Goal: Task Accomplishment & Management: Manage account settings

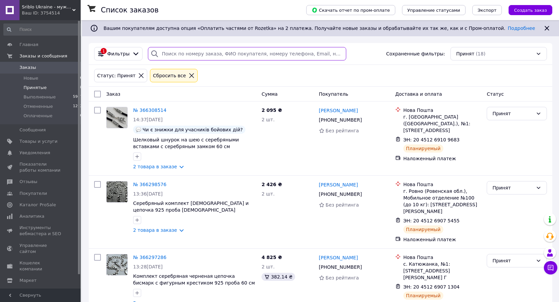
click at [202, 54] on input "search" at bounding box center [247, 53] width 198 height 13
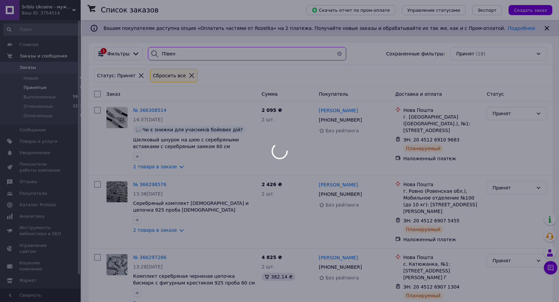
type input "Півень"
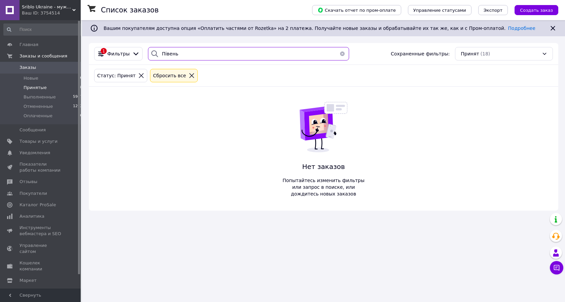
drag, startPoint x: 174, startPoint y: 53, endPoint x: 157, endPoint y: 54, distance: 16.5
click at [157, 54] on input "Півень" at bounding box center [248, 53] width 201 height 13
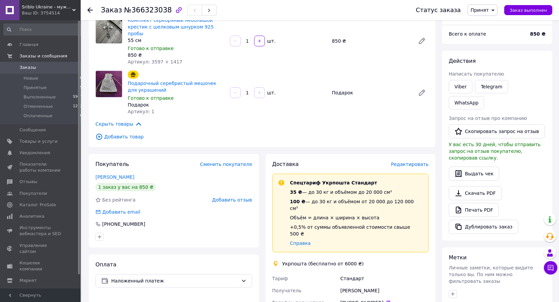
scroll to position [69, 0]
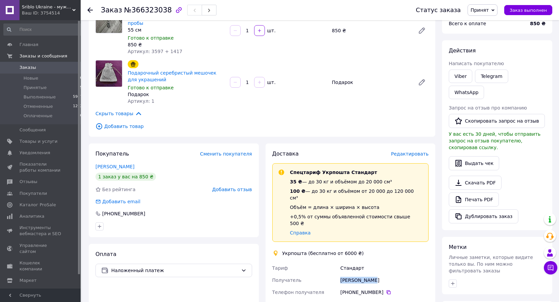
drag, startPoint x: 372, startPoint y: 260, endPoint x: 337, endPoint y: 261, distance: 34.6
copy div "Получатель Олена Дуднік"
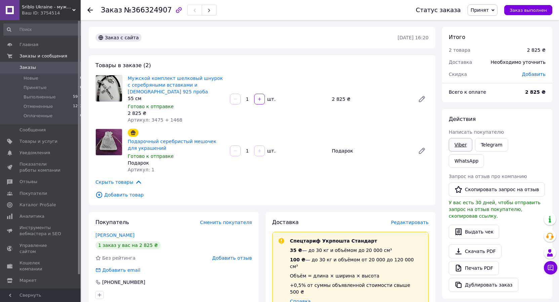
click at [461, 147] on link "Viber" at bounding box center [461, 144] width 24 height 13
click at [162, 78] on link "Мужской комплект шелковый шнурок с серебряными вставками и православный крест 9…" at bounding box center [175, 85] width 95 height 19
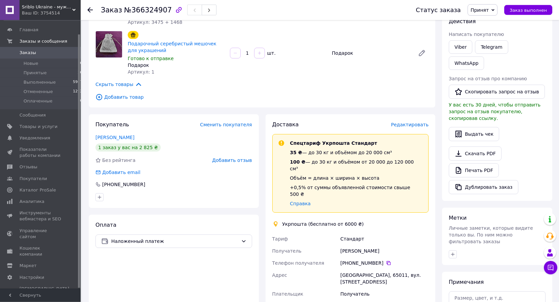
scroll to position [103, 0]
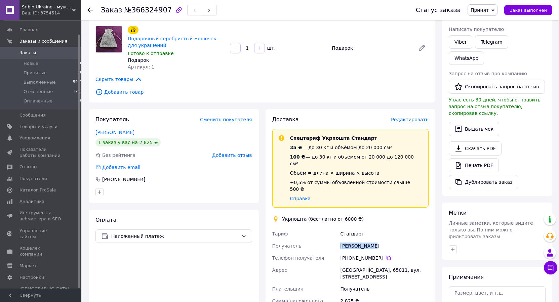
drag, startPoint x: 370, startPoint y: 233, endPoint x: 335, endPoint y: 232, distance: 34.6
click at [335, 232] on div "Тариф Стандарт Получатель Тетяна Чуйко Телефон получателя +380 95 003 66 10   А…" at bounding box center [350, 286] width 159 height 117
drag, startPoint x: 379, startPoint y: 245, endPoint x: 349, endPoint y: 245, distance: 30.3
click at [349, 255] on div "+380 95 003 66 10" at bounding box center [384, 258] width 88 height 7
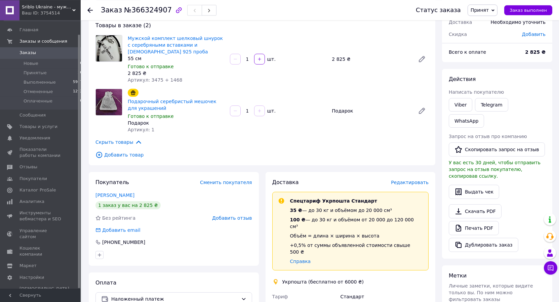
scroll to position [34, 0]
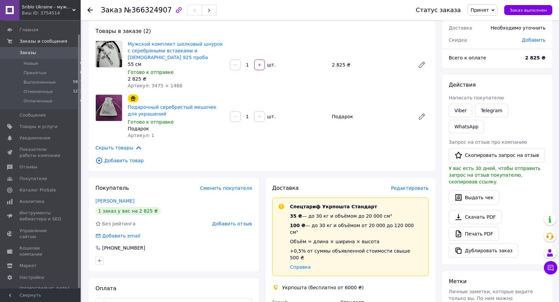
copy div "0 95 003 66 10"
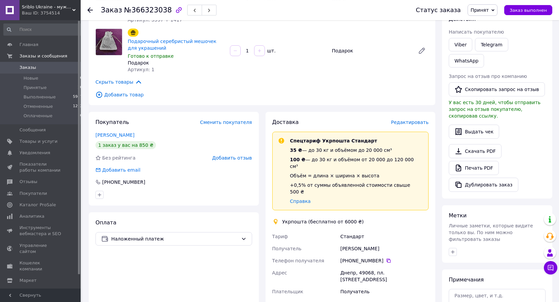
scroll to position [103, 0]
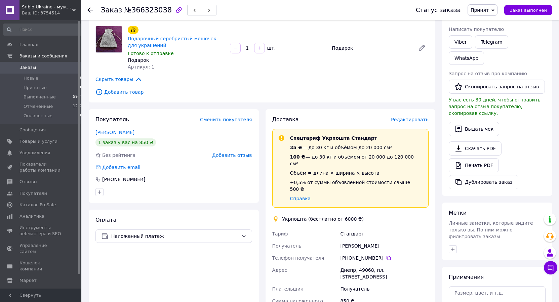
drag, startPoint x: 379, startPoint y: 239, endPoint x: 350, endPoint y: 241, distance: 29.3
click at [350, 255] on div "+380 98 798 47 33" at bounding box center [384, 258] width 88 height 7
copy div "0 98 798 47 33"
